Goal: Information Seeking & Learning: Learn about a topic

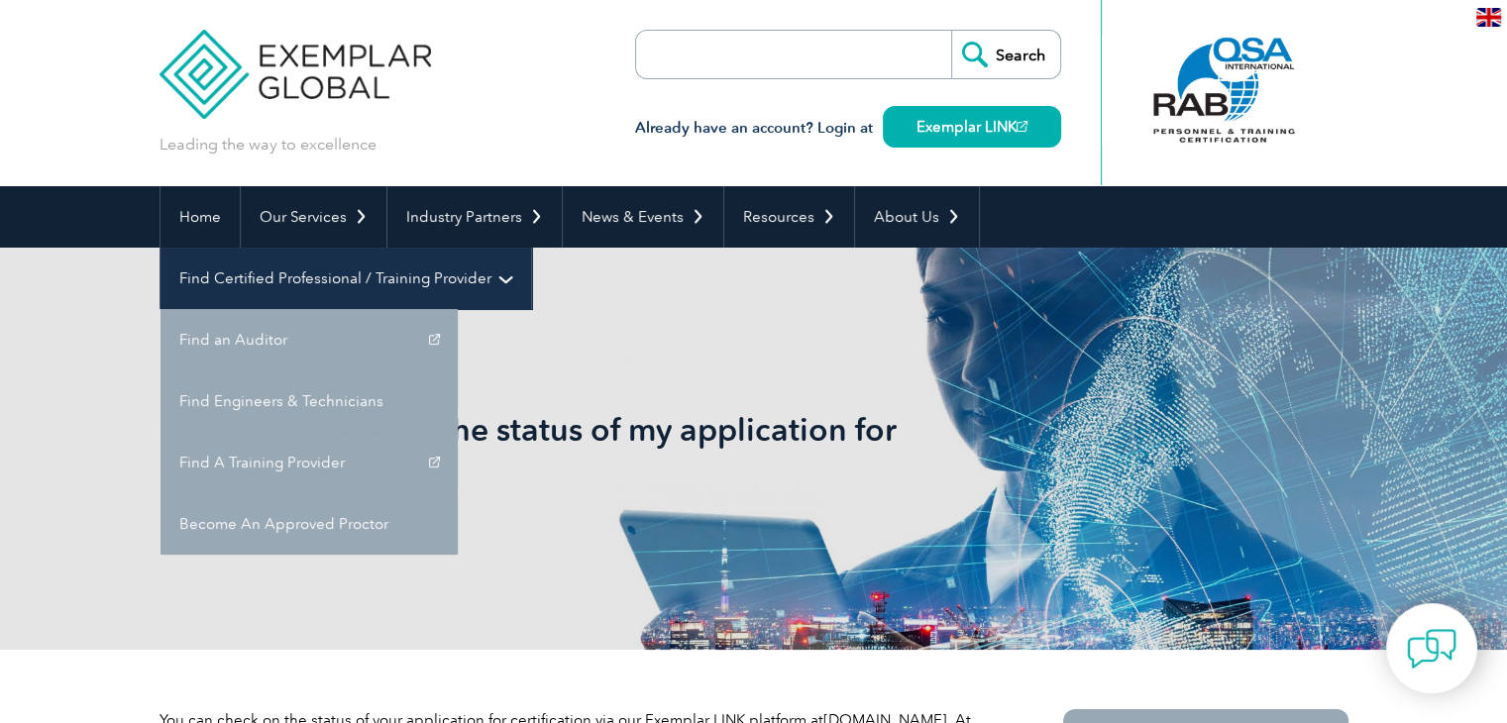
click at [531, 248] on link "Find Certified Professional / Training Provider" at bounding box center [346, 278] width 371 height 61
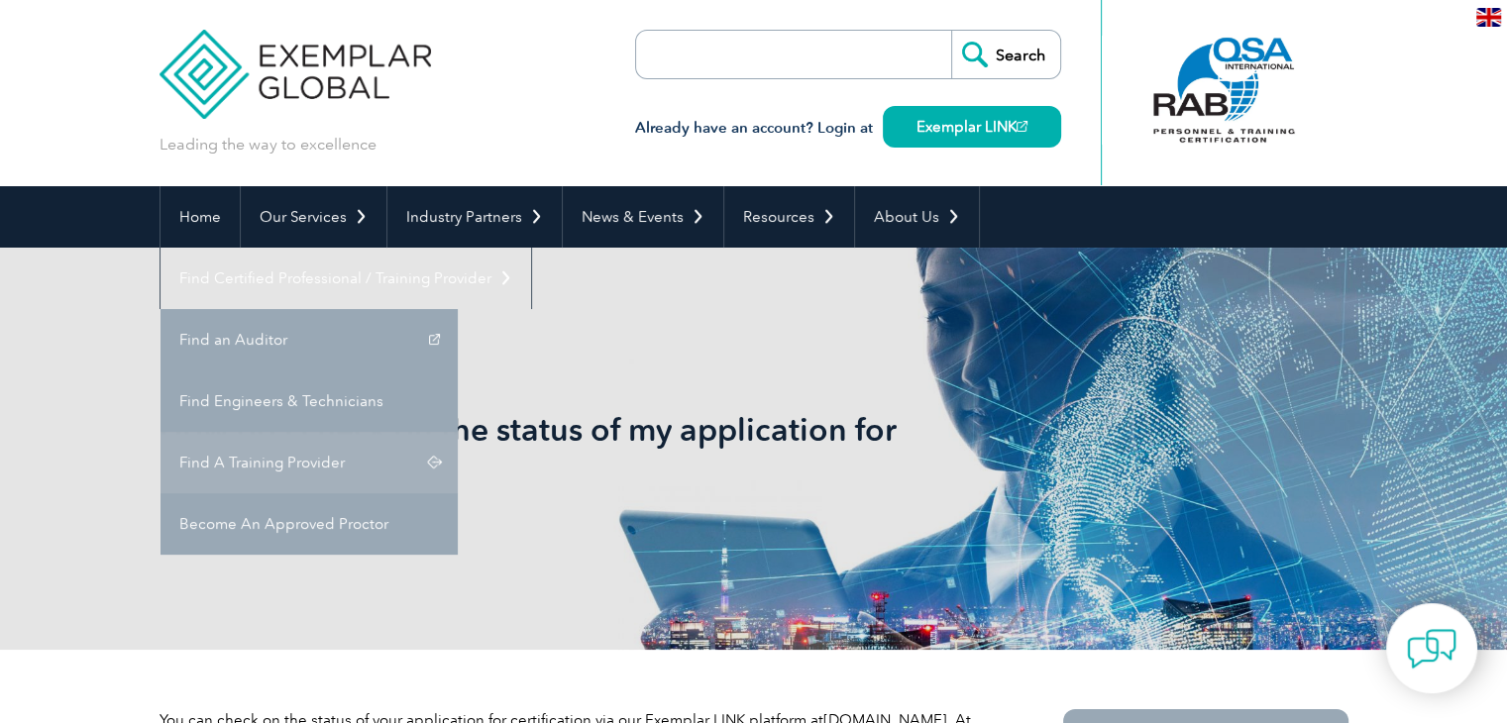
click at [458, 432] on link "Find A Training Provider" at bounding box center [309, 462] width 297 height 61
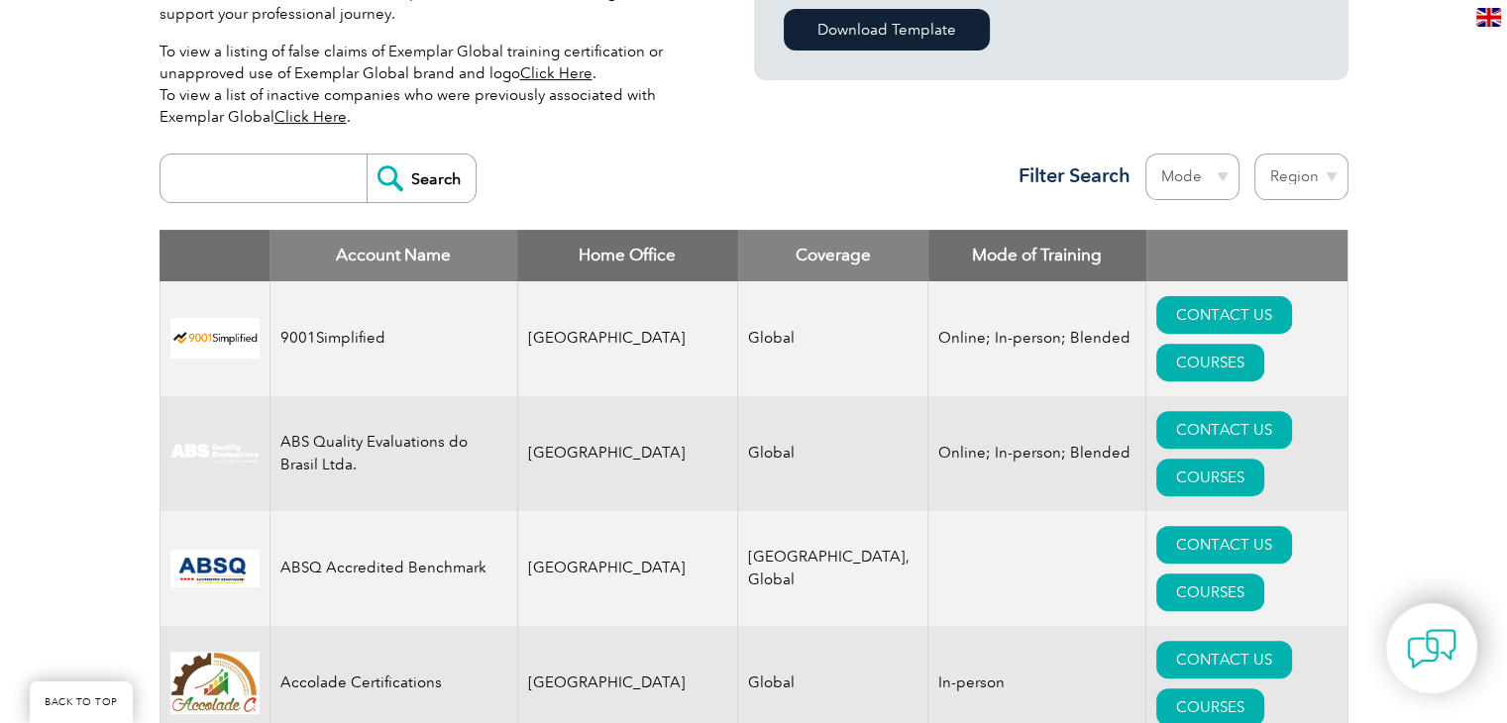
scroll to position [694, 0]
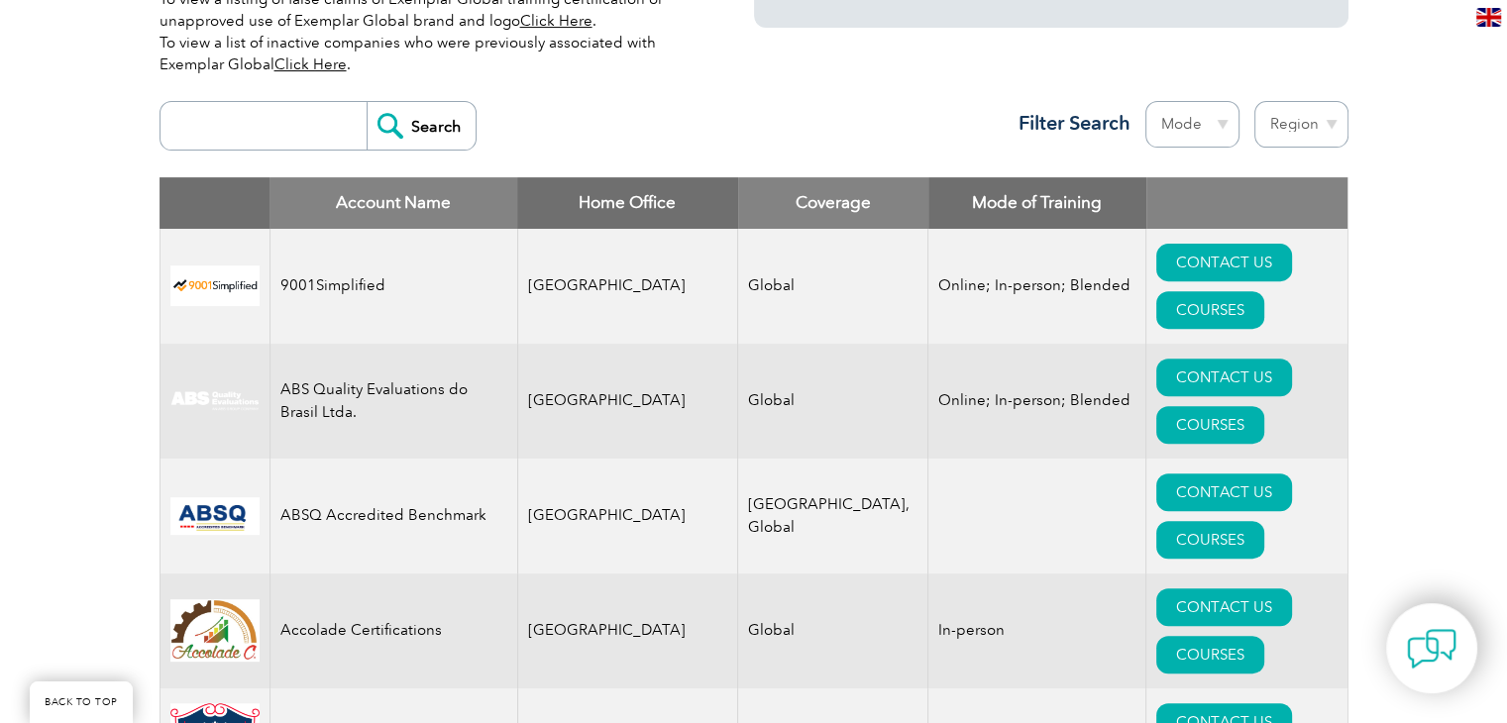
click at [291, 136] on input "search" at bounding box center [268, 126] width 196 height 48
type input "N"
type input "NVIRON"
click at [367, 102] on input "Search" at bounding box center [421, 126] width 109 height 48
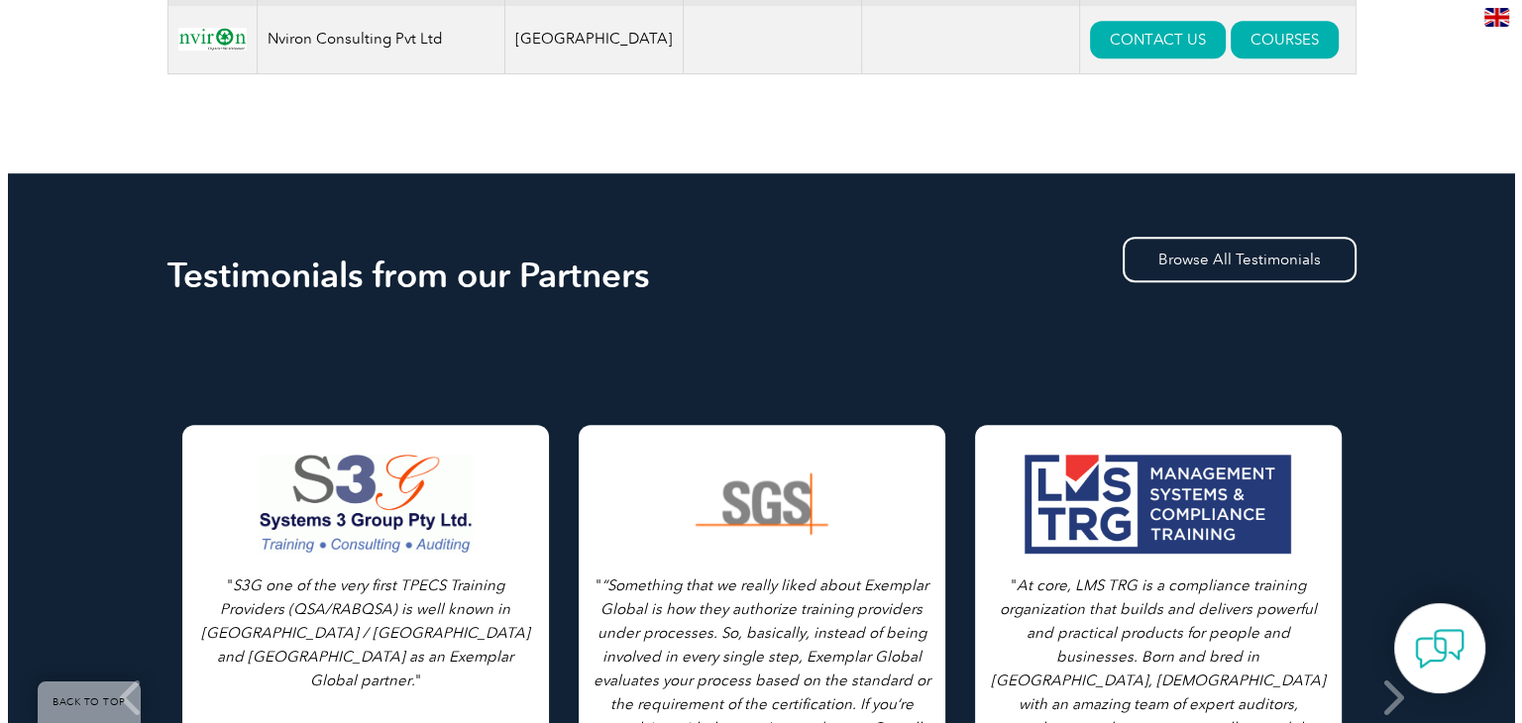
scroll to position [694, 0]
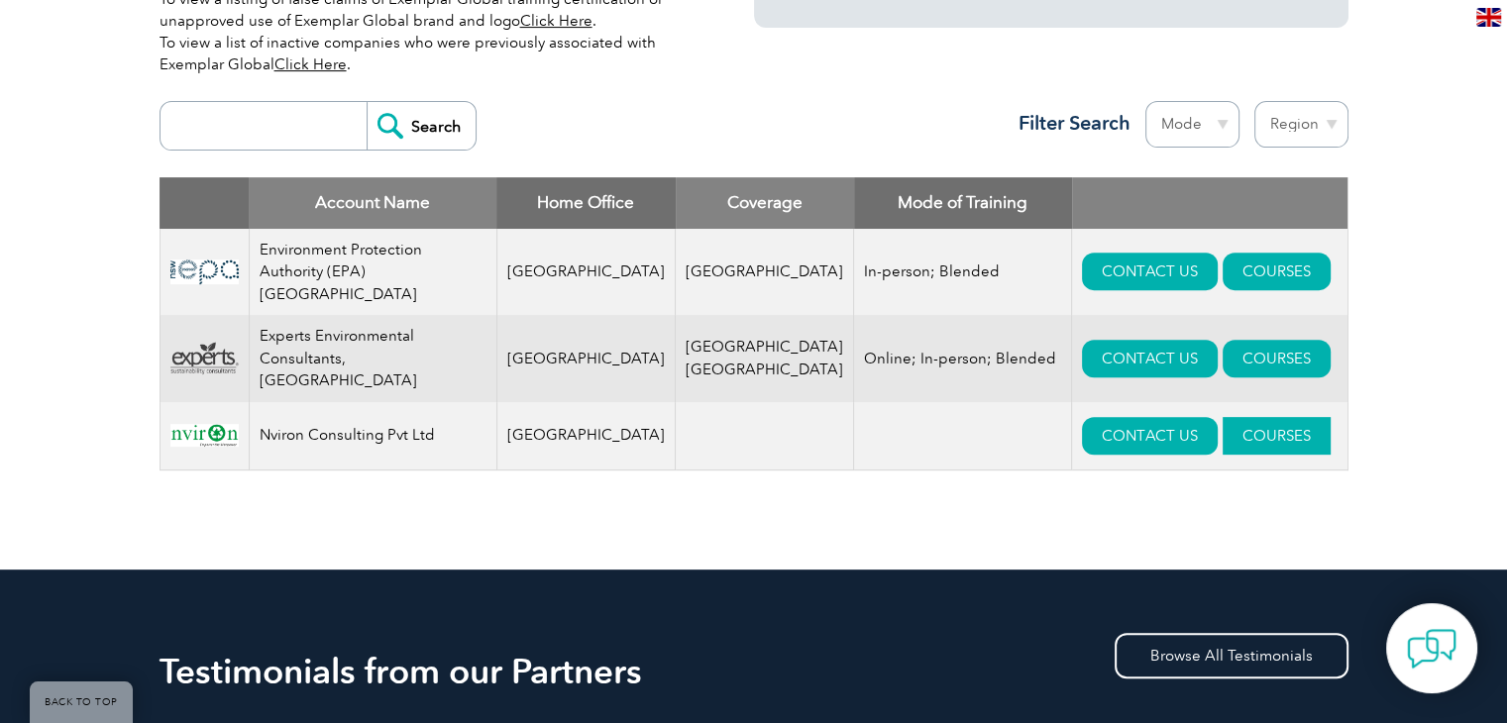
click at [1227, 417] on link "COURSES" at bounding box center [1277, 436] width 108 height 38
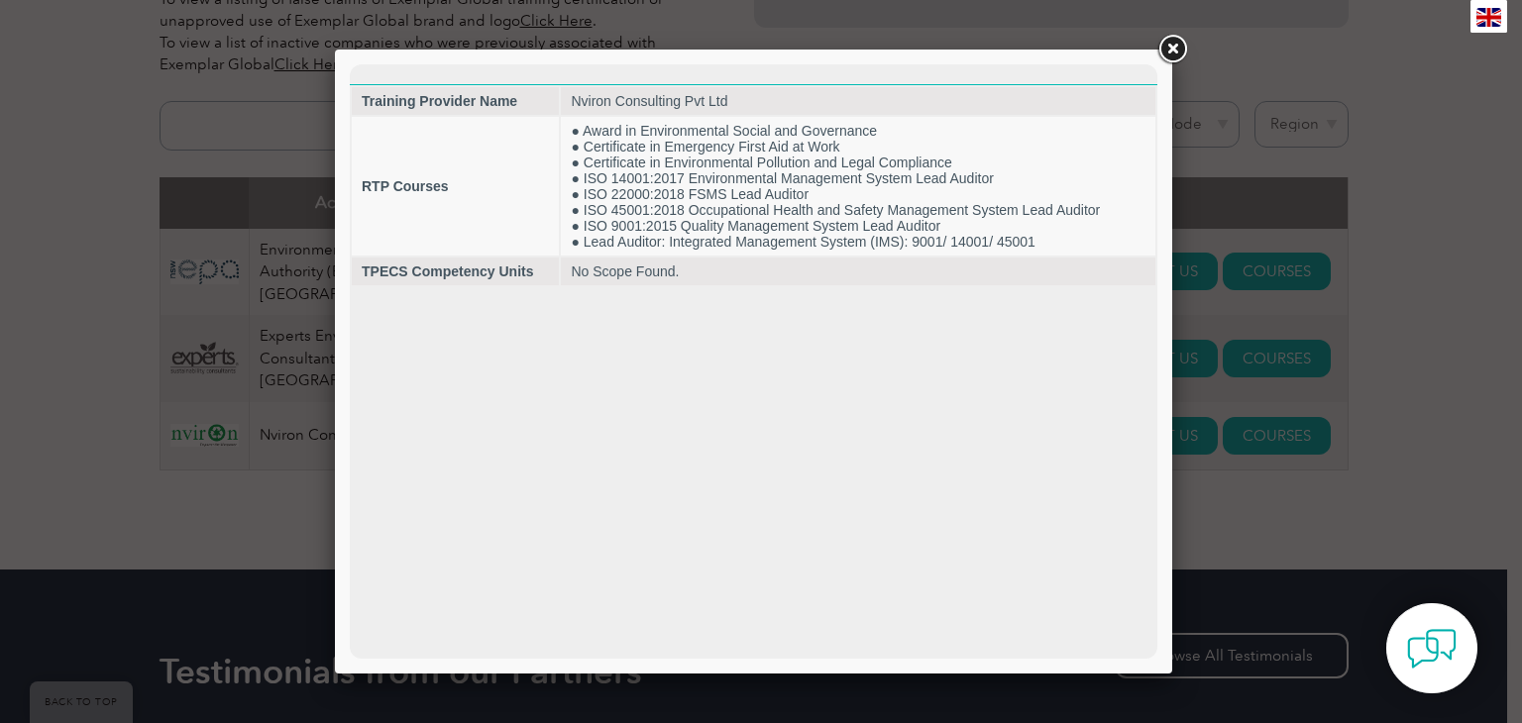
scroll to position [0, 0]
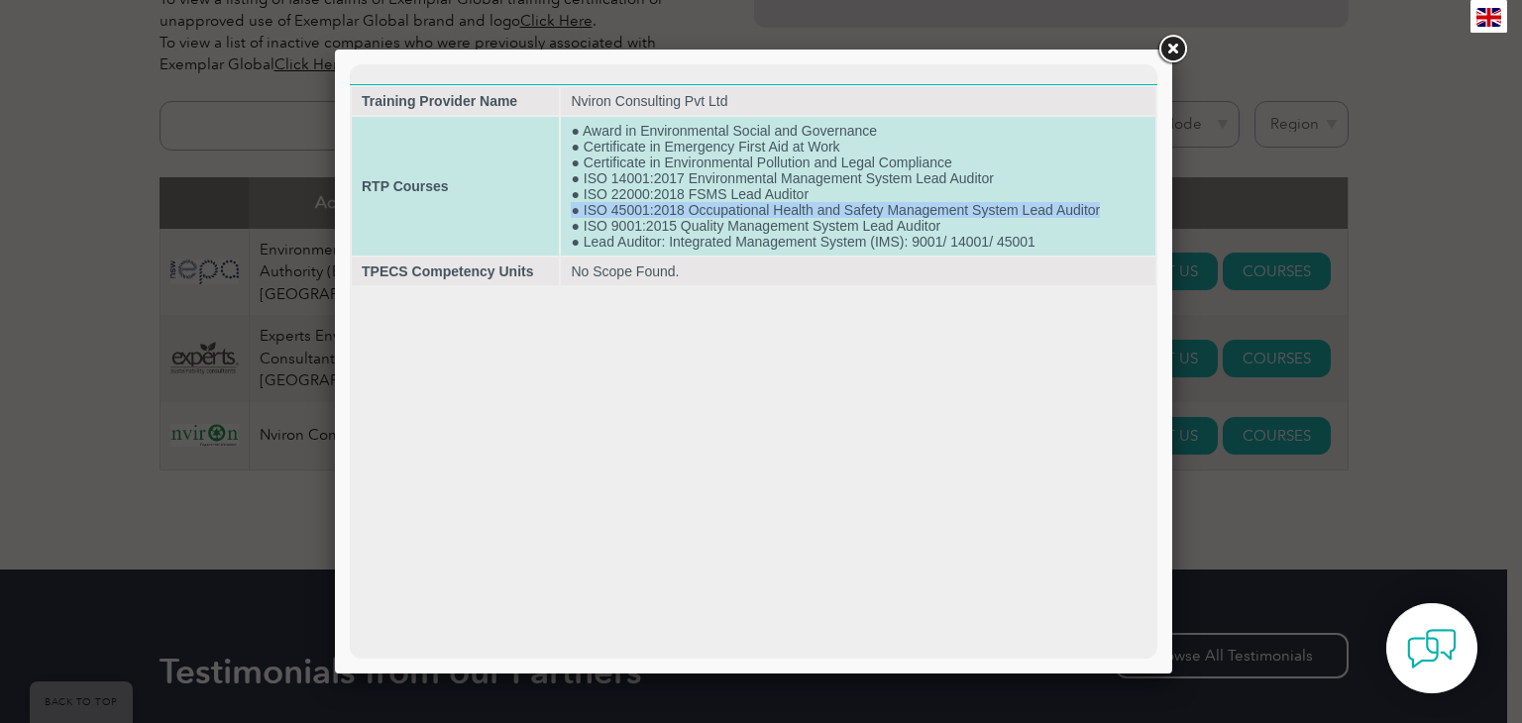
drag, startPoint x: 1100, startPoint y: 211, endPoint x: 559, endPoint y: 213, distance: 541.1
click at [559, 213] on tr "RTP Courses ● Award in Environmental Social and Governance ● Certificate in Eme…" at bounding box center [754, 186] width 804 height 139
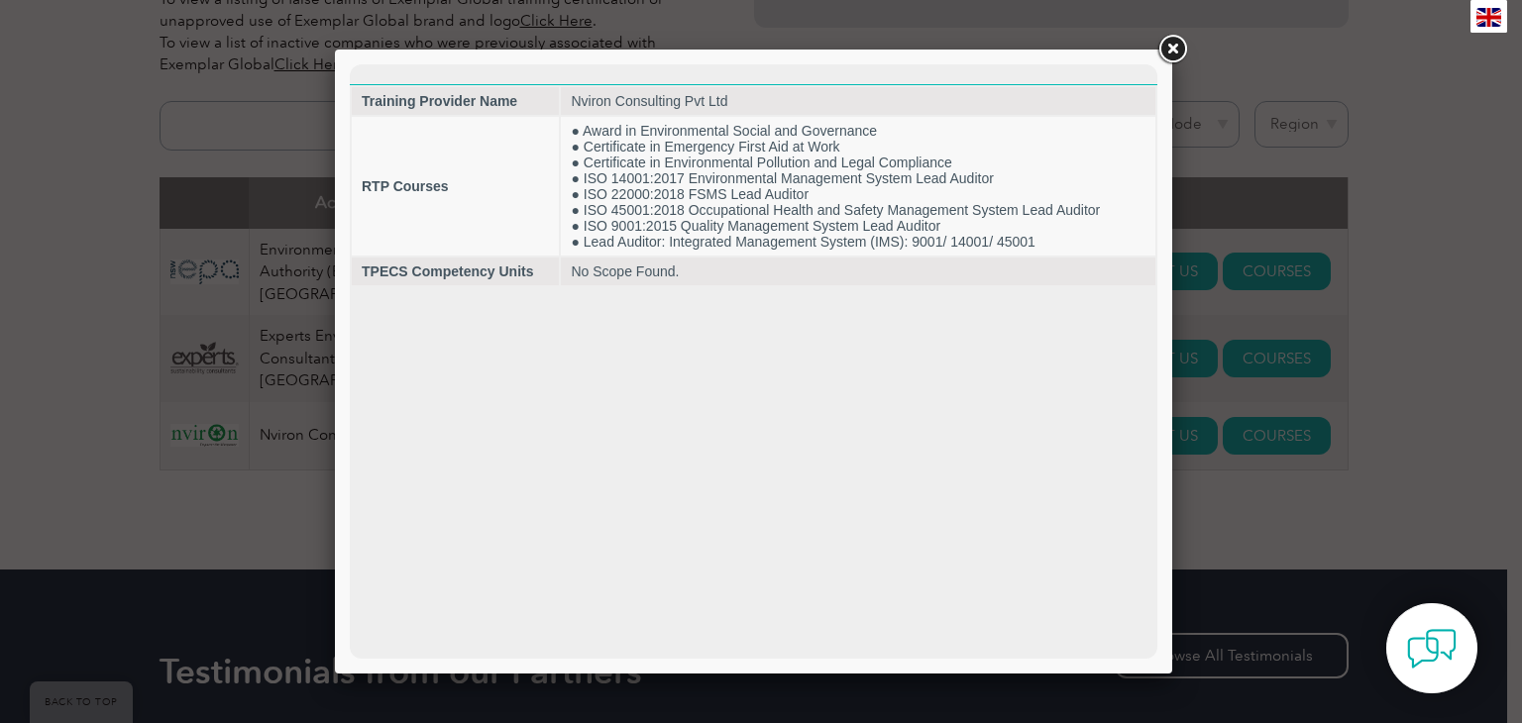
click at [781, 287] on html "Training Provider Name Nviron Consulting Pvt Ltd RTP Courses ● Award in Environ…" at bounding box center [754, 175] width 808 height 223
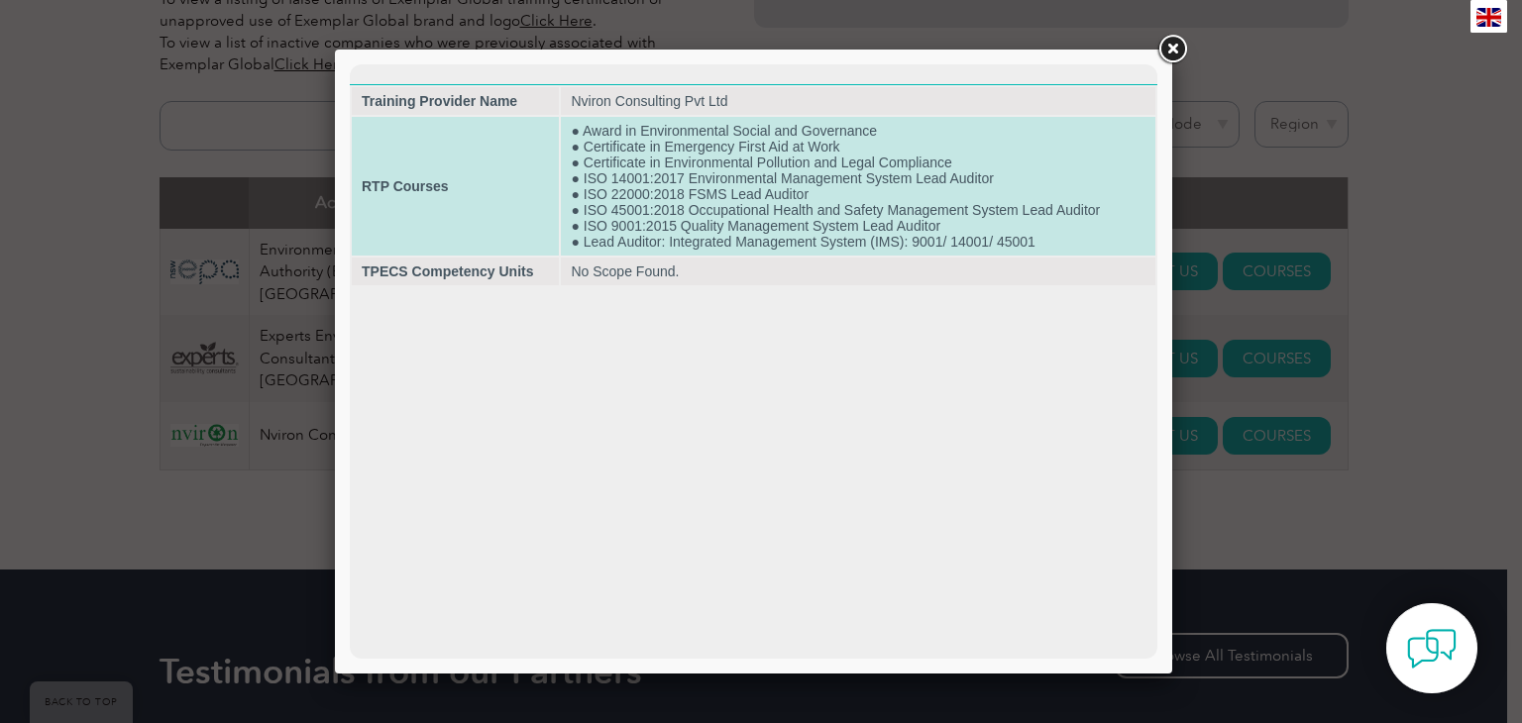
click at [728, 211] on td "● Award in Environmental Social and Governance ● Certificate in Emergency First…" at bounding box center [858, 186] width 595 height 139
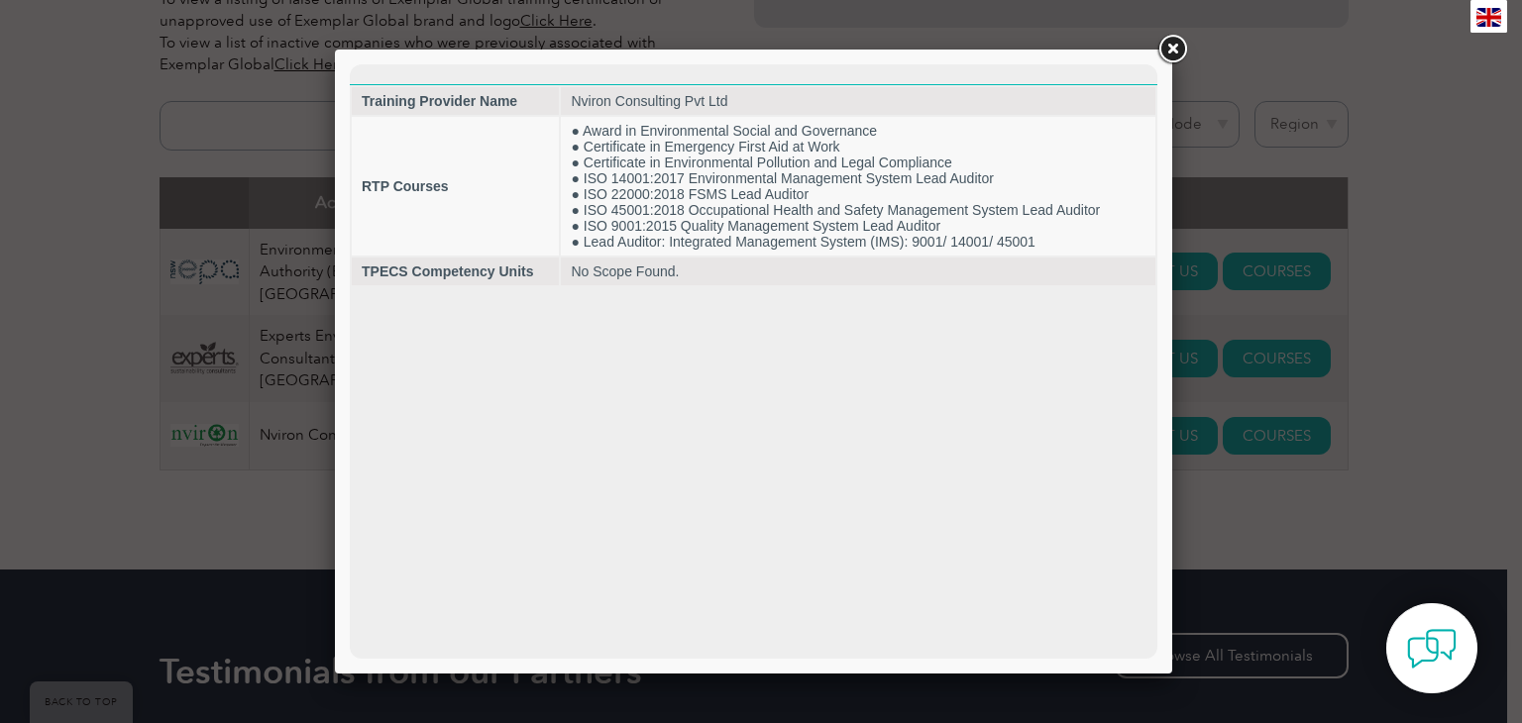
click at [1168, 45] on link at bounding box center [1173, 50] width 36 height 36
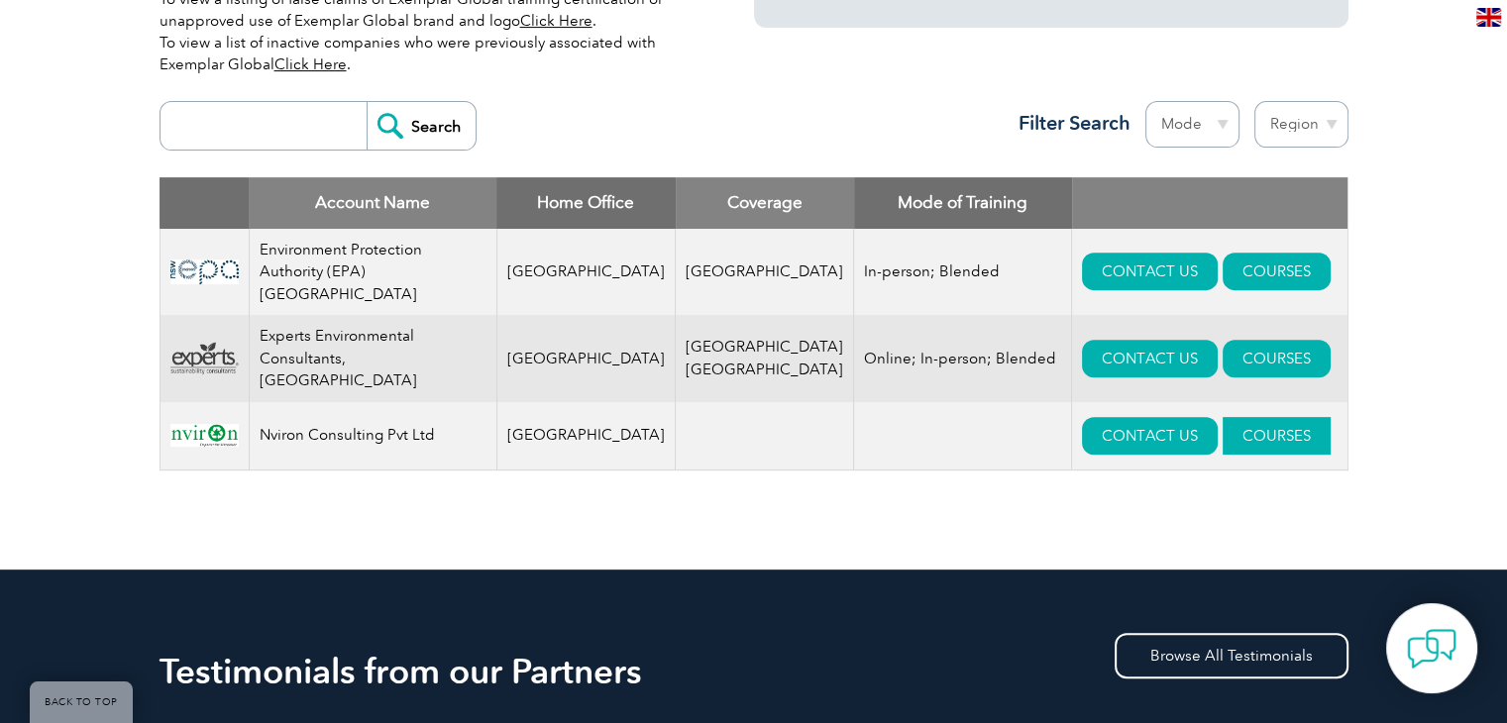
click at [1228, 417] on link "COURSES" at bounding box center [1277, 436] width 108 height 38
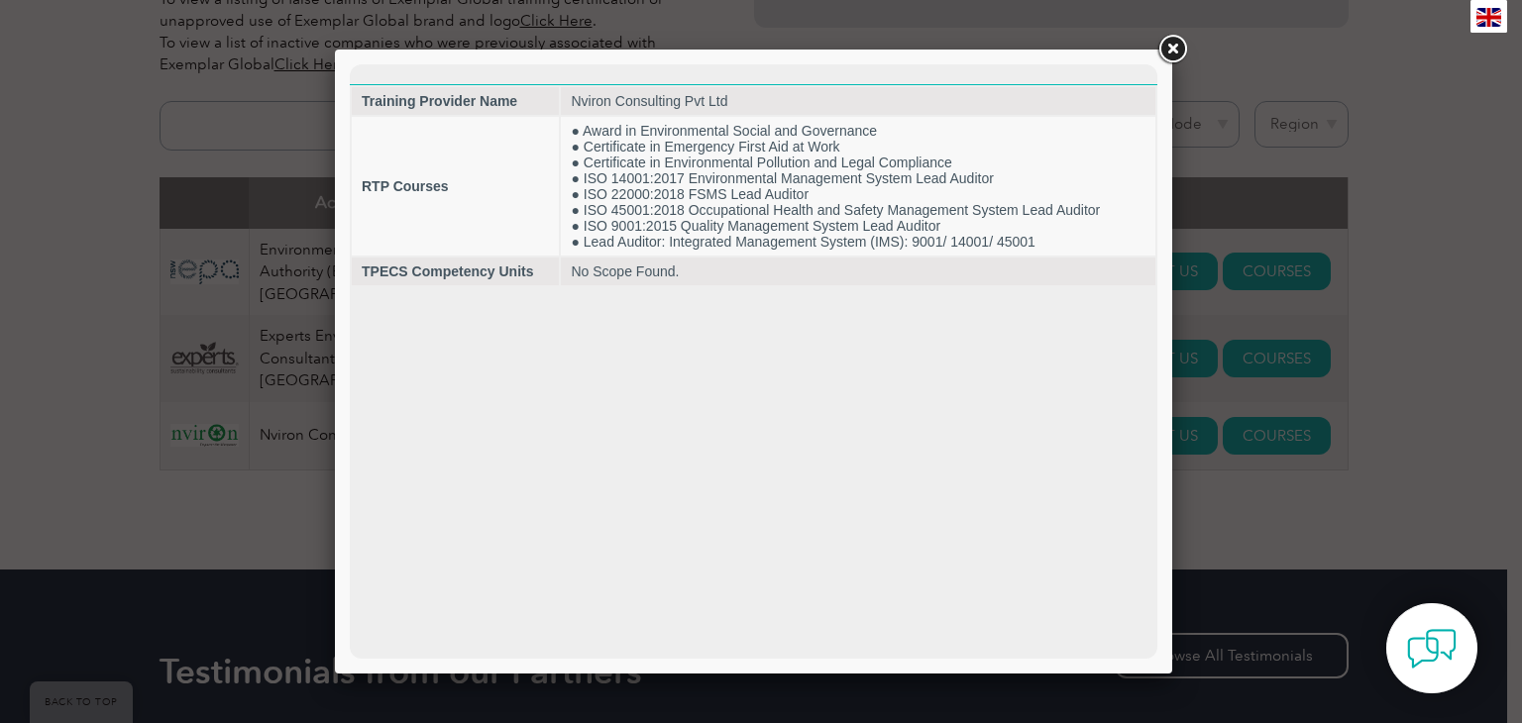
click at [1175, 44] on link at bounding box center [1173, 50] width 36 height 36
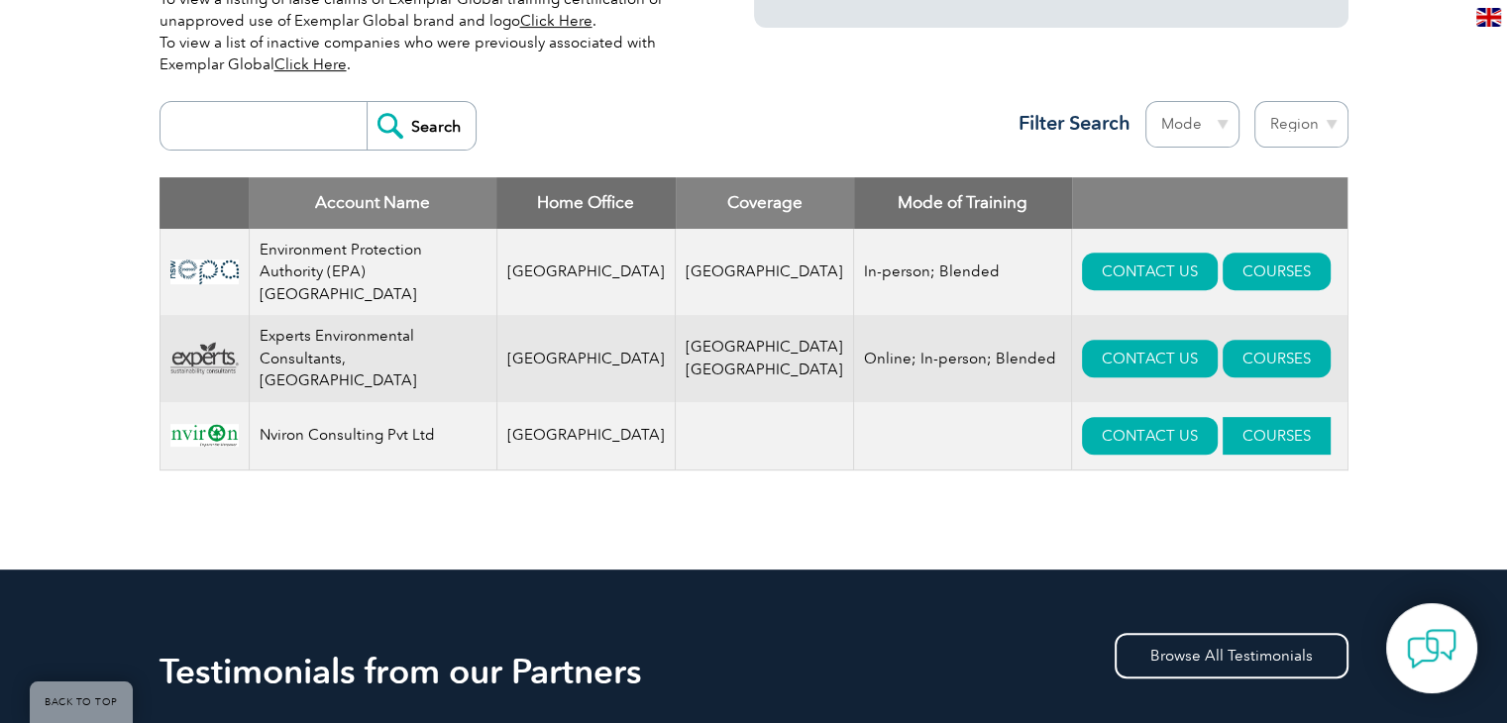
click at [1230, 417] on link "COURSES" at bounding box center [1277, 436] width 108 height 38
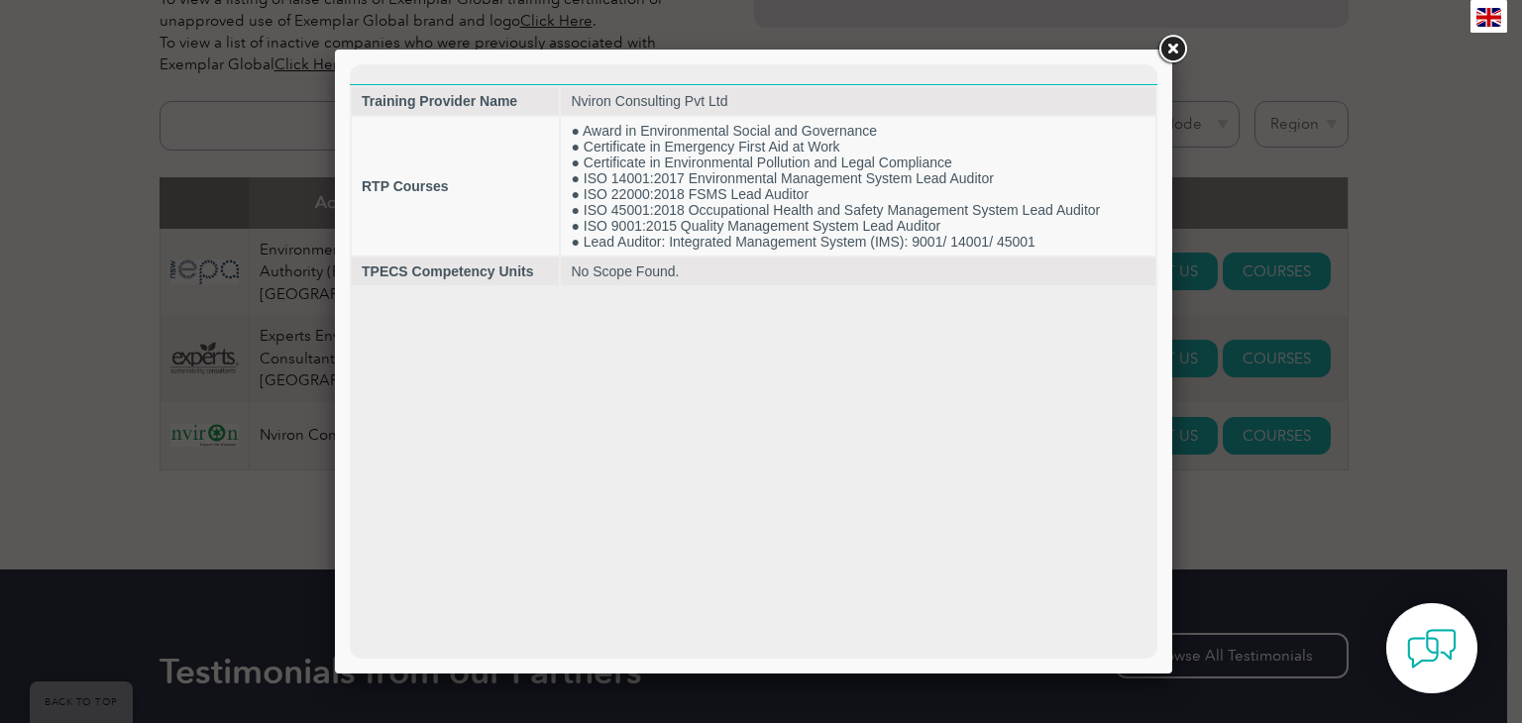
click at [1172, 53] on link at bounding box center [1173, 50] width 36 height 36
